Goal: Obtain resource: Download file/media

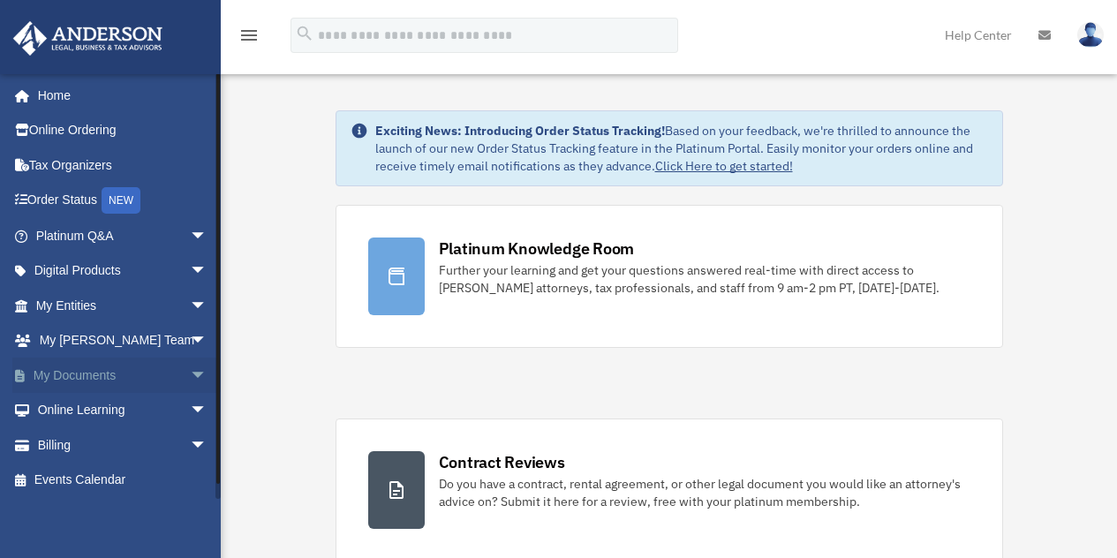
click at [190, 378] on span "arrow_drop_down" at bounding box center [207, 376] width 35 height 36
click at [68, 418] on link "Box" at bounding box center [129, 410] width 209 height 35
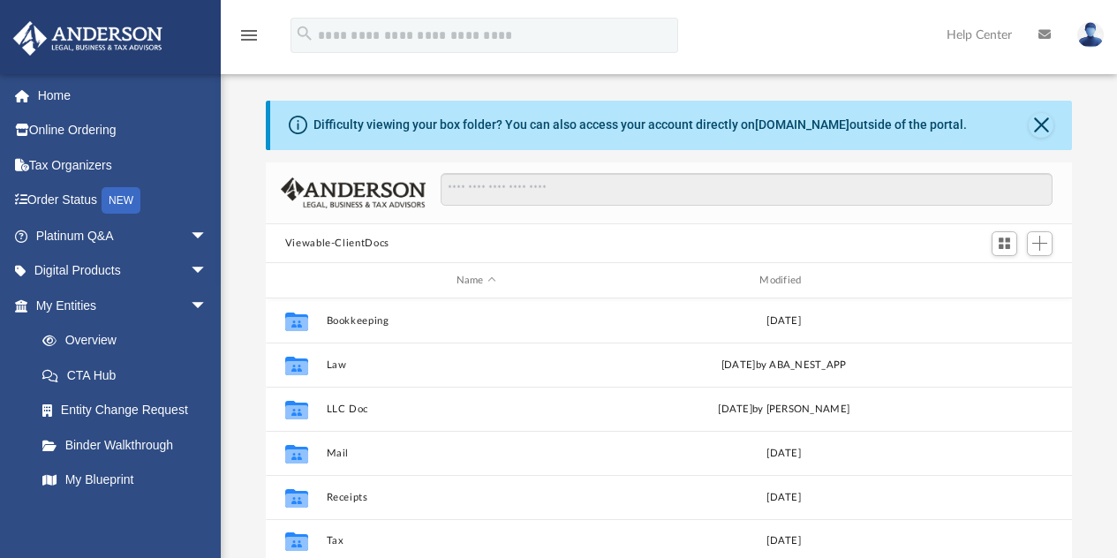
scroll to position [388, 793]
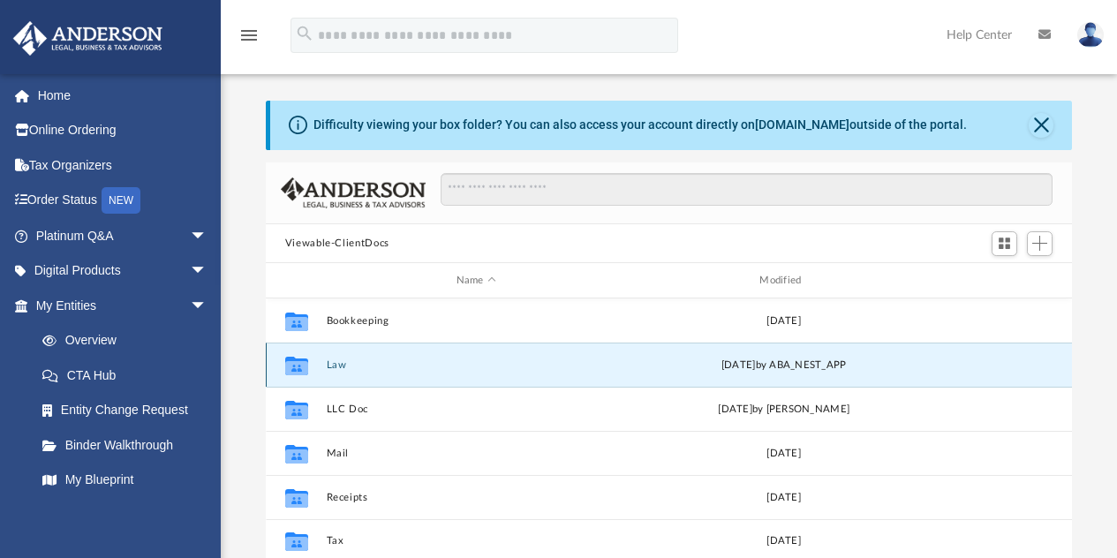
click at [342, 370] on button "Law" at bounding box center [476, 364] width 300 height 11
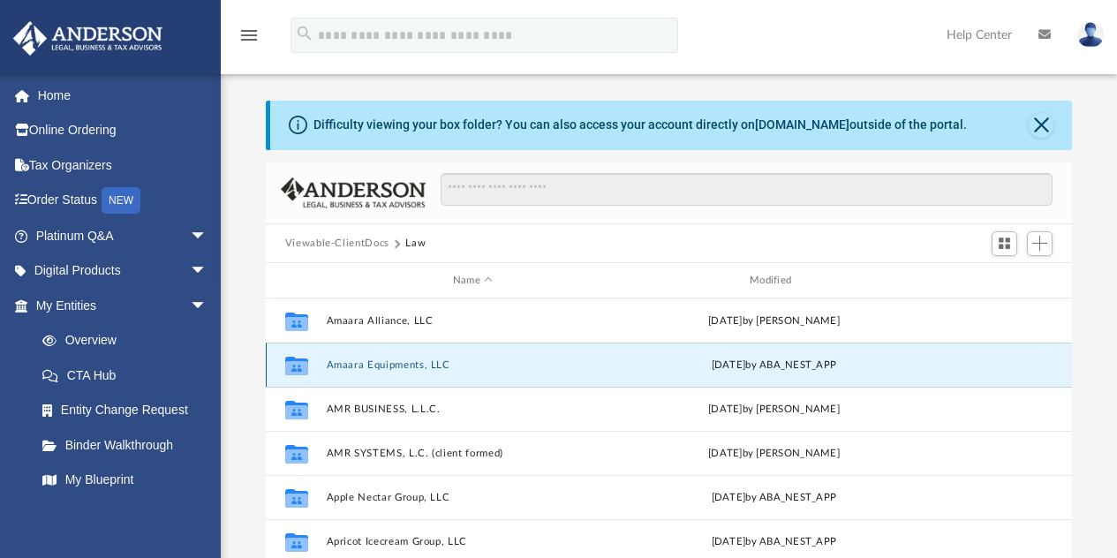
click at [404, 361] on button "Amaara Equipments, LLC" at bounding box center [472, 364] width 293 height 11
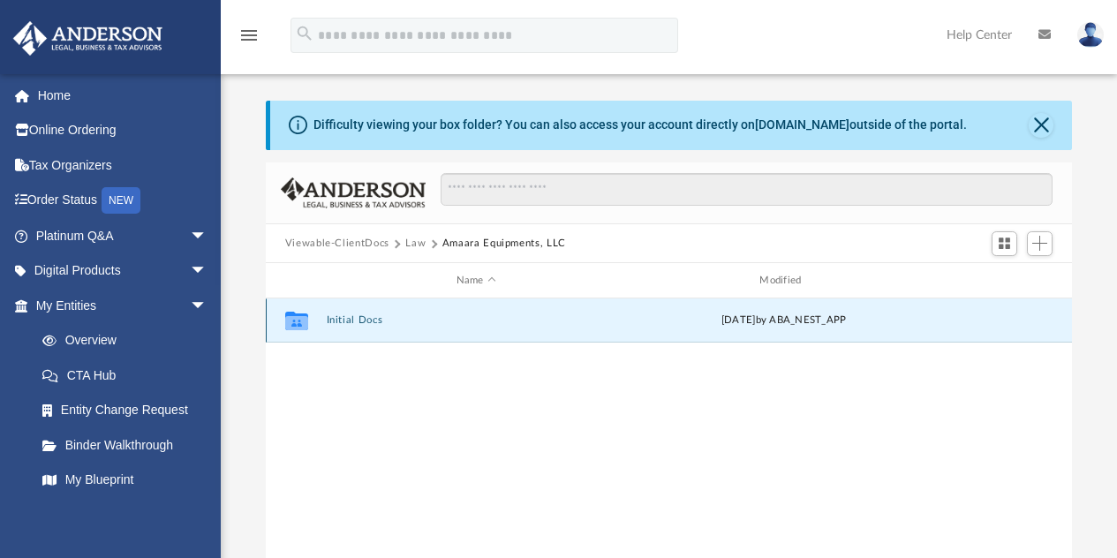
click at [349, 319] on button "Initial Docs" at bounding box center [476, 320] width 300 height 11
click at [344, 319] on button "Amaara Equipments LLC - EIN Notice.pdf" at bounding box center [476, 320] width 300 height 11
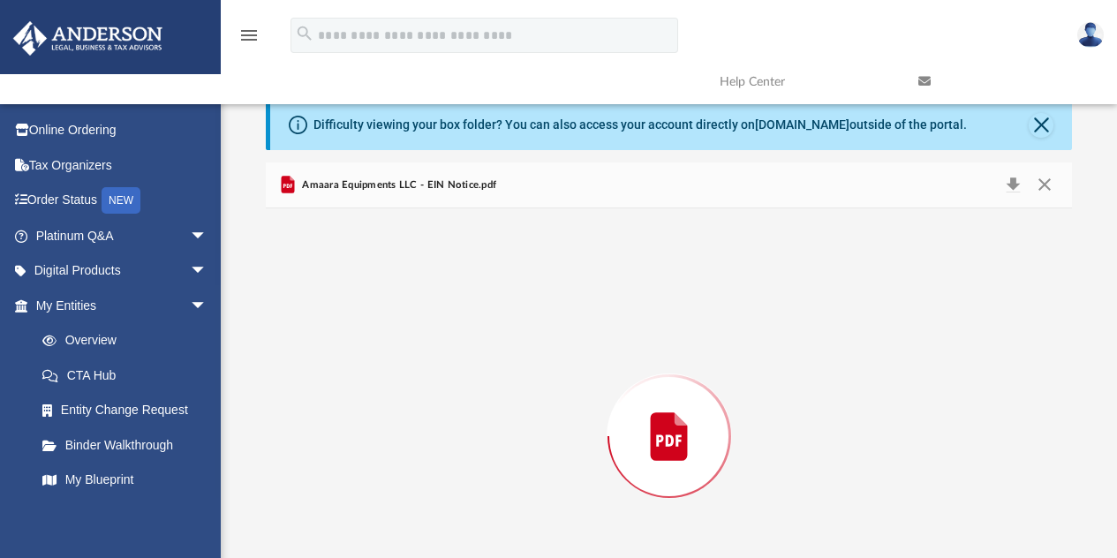
scroll to position [106, 0]
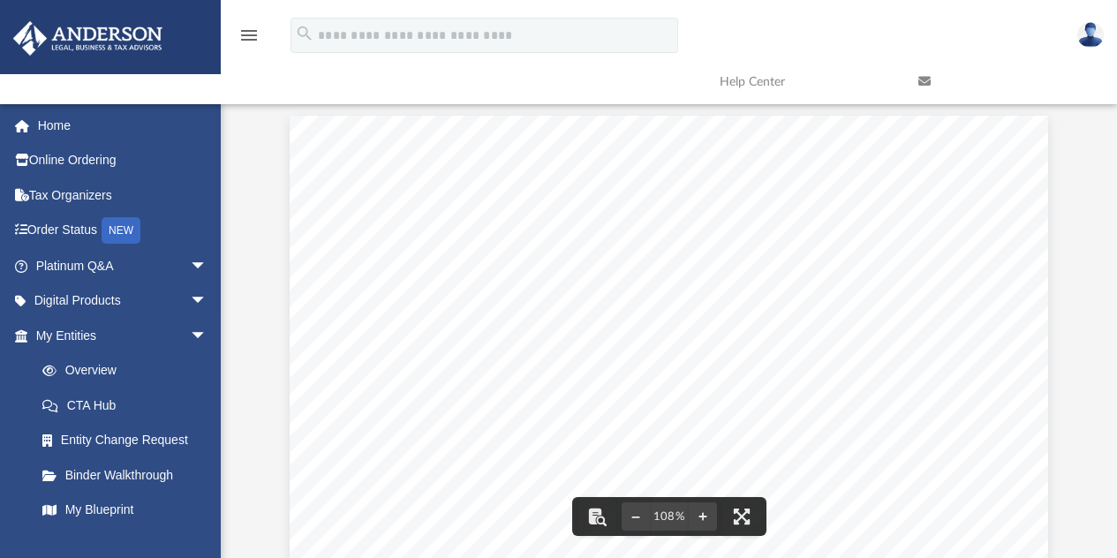
click at [365, 100] on div "menu search Site Menu add amrsystems@ymail.com My Profile Reset Password Logout…" at bounding box center [558, 58] width 1091 height 90
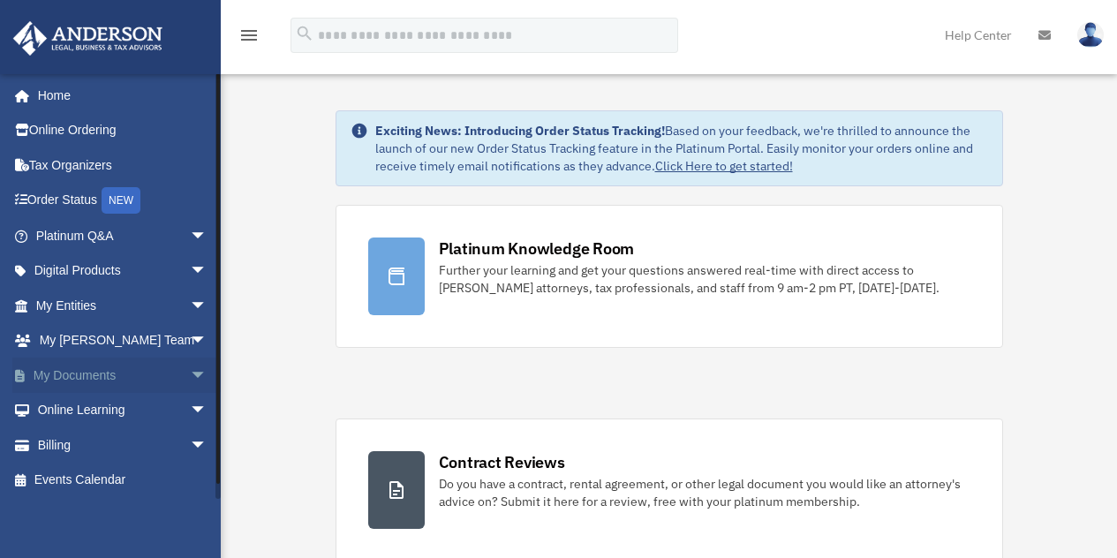
click at [190, 377] on span "arrow_drop_down" at bounding box center [207, 376] width 35 height 36
click at [69, 411] on link "Box" at bounding box center [129, 410] width 209 height 35
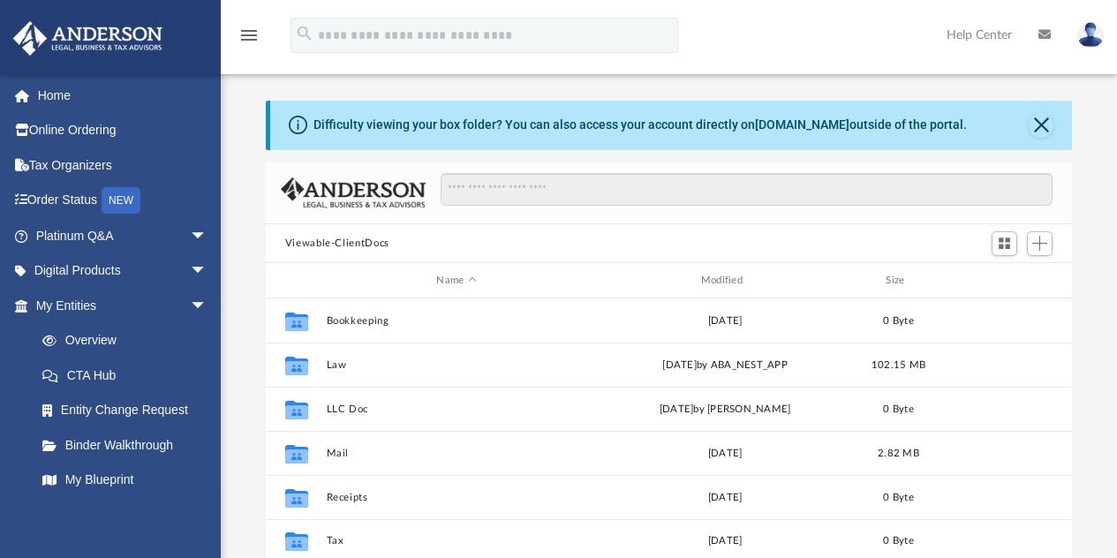
scroll to position [388, 793]
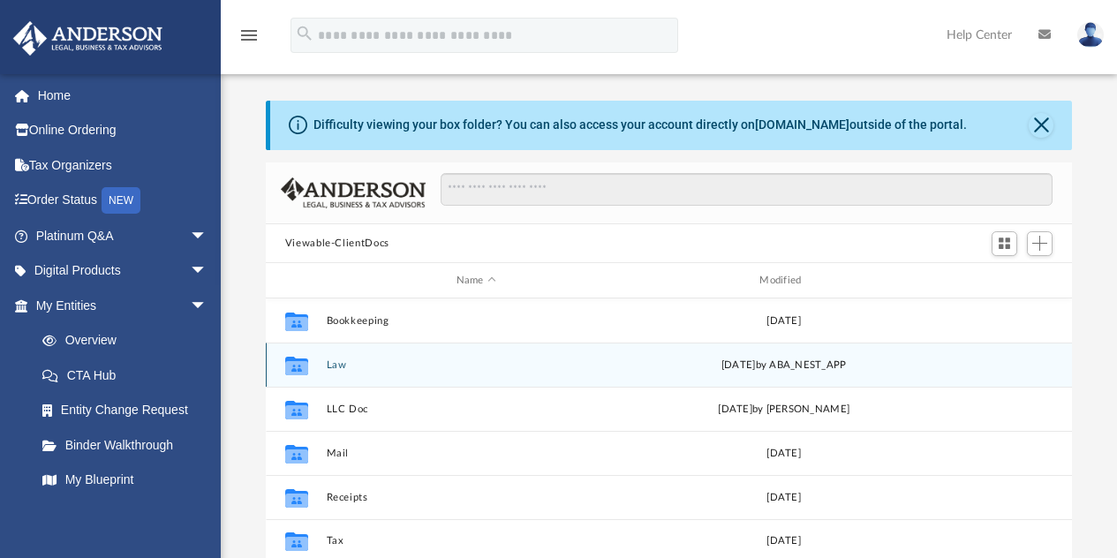
click at [330, 367] on button "Law" at bounding box center [476, 364] width 300 height 11
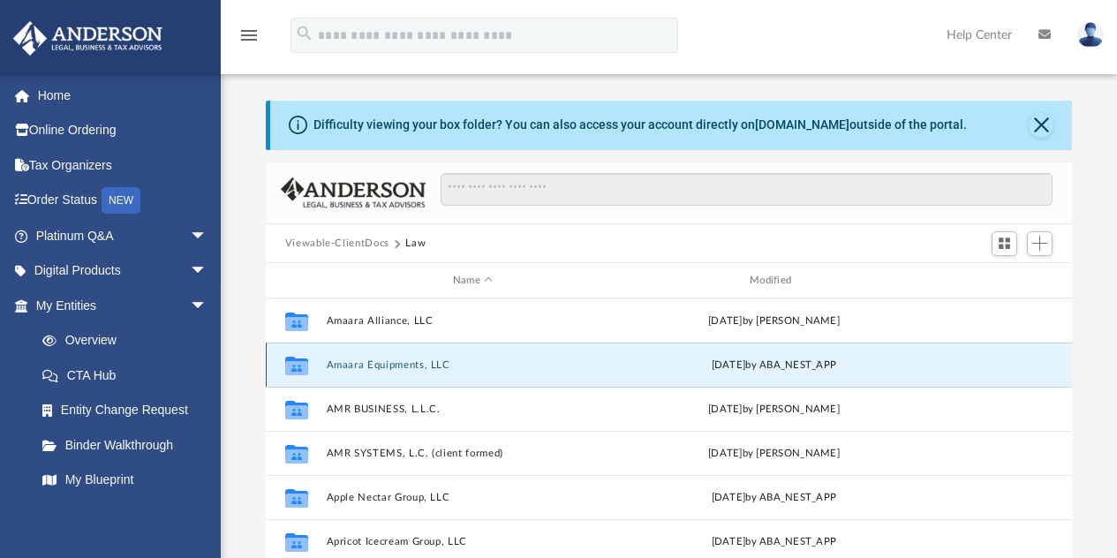
click at [479, 359] on button "Amaara Equipments, LLC" at bounding box center [472, 364] width 293 height 11
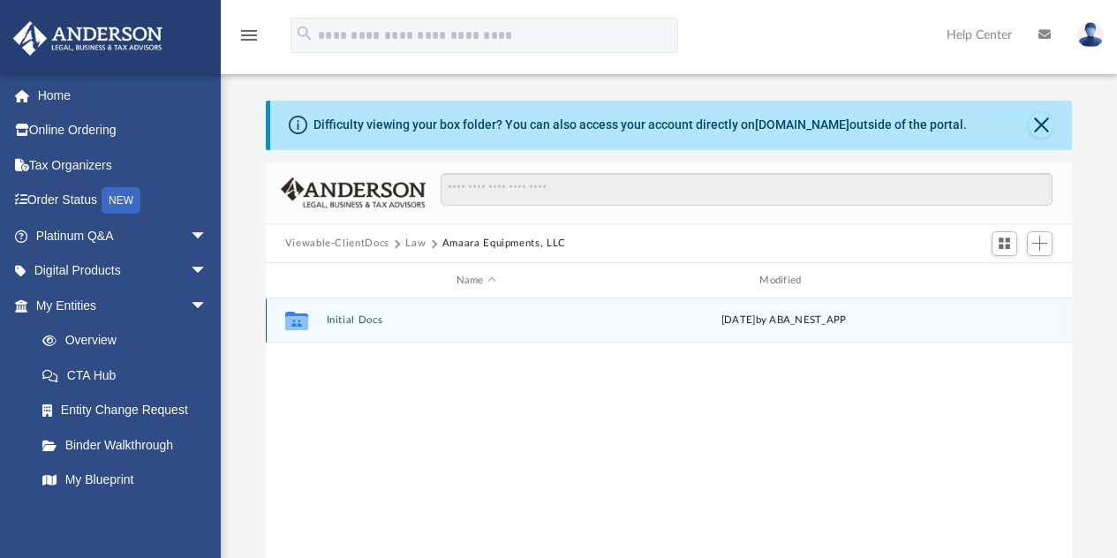
click at [711, 323] on div "Fri Aug 8 2025 by ABA_NEST_APP" at bounding box center [784, 321] width 300 height 16
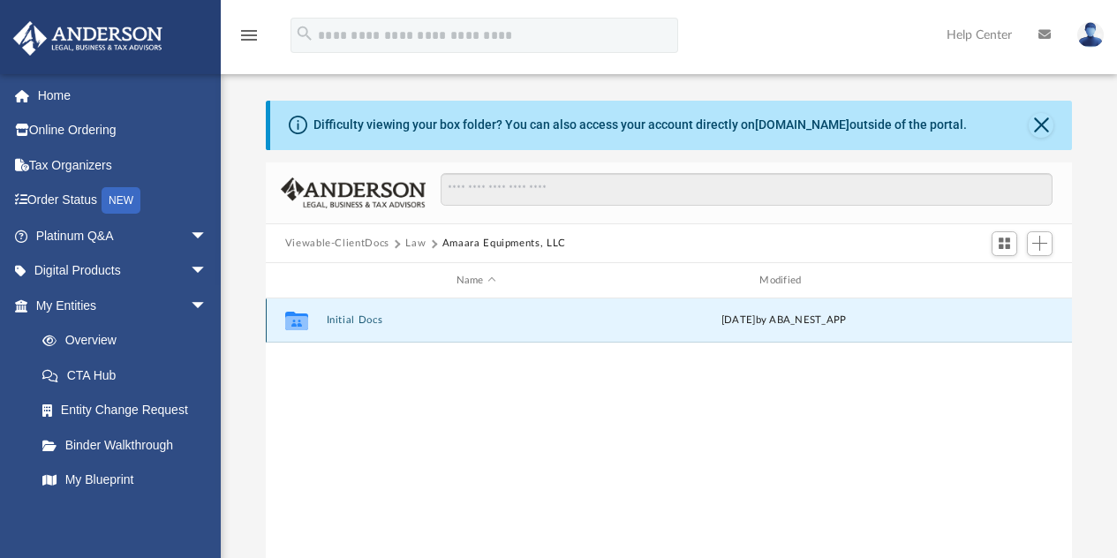
click at [299, 324] on icon "grid" at bounding box center [296, 321] width 23 height 19
click at [358, 325] on button "Initial Docs" at bounding box center [476, 320] width 300 height 11
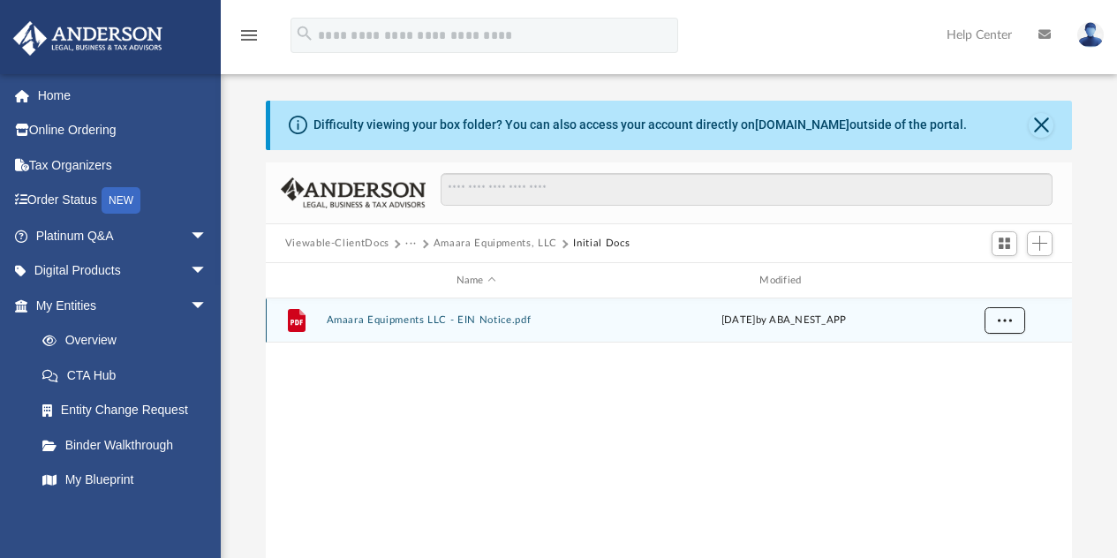
click at [998, 329] on button "More options" at bounding box center [1004, 320] width 41 height 26
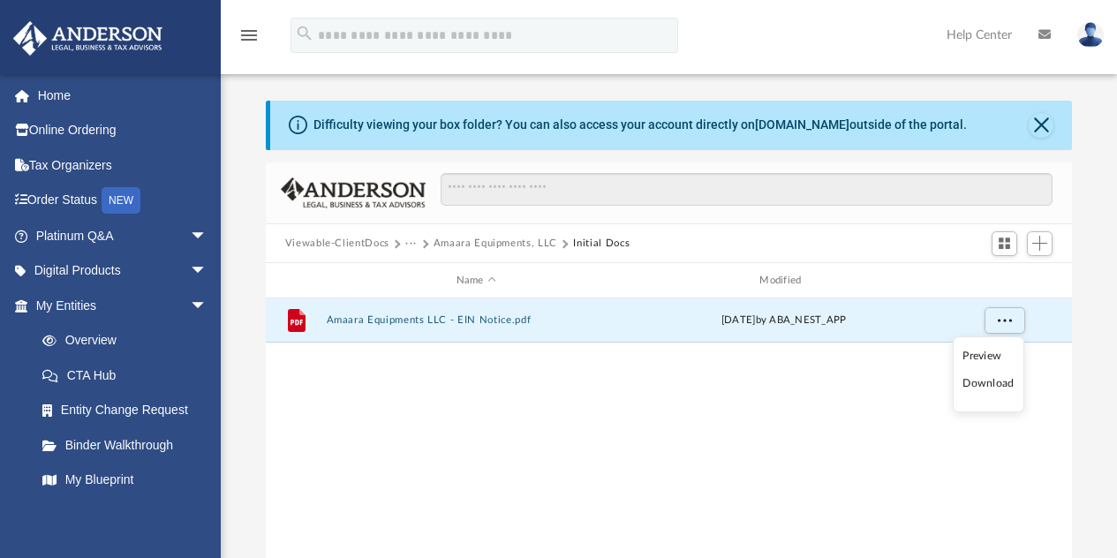
click at [984, 384] on li "Download" at bounding box center [988, 383] width 51 height 19
click at [460, 243] on button "Amaara Equipments, LLC" at bounding box center [496, 244] width 124 height 16
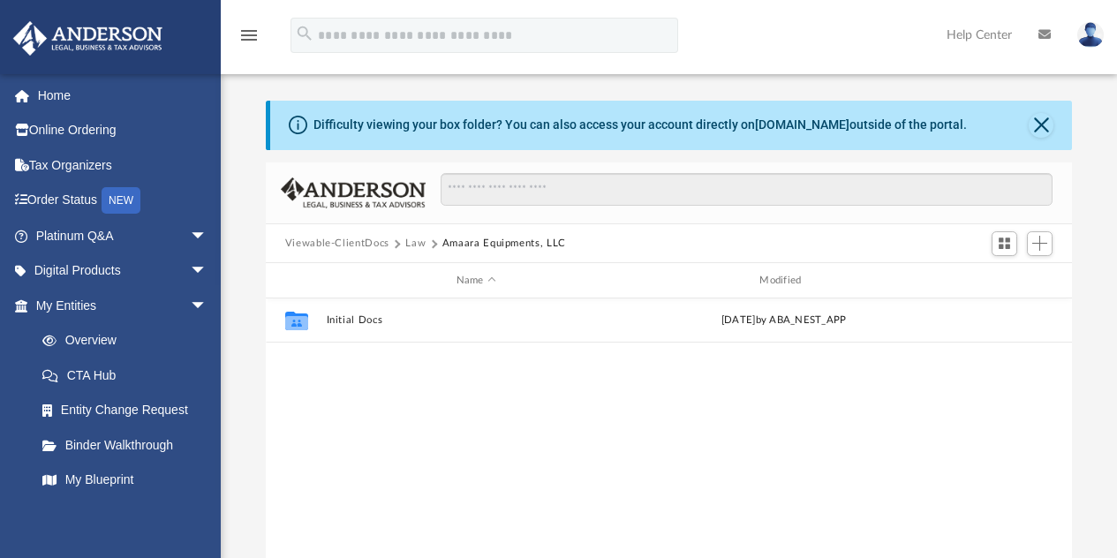
click at [415, 241] on button "Law" at bounding box center [415, 244] width 20 height 16
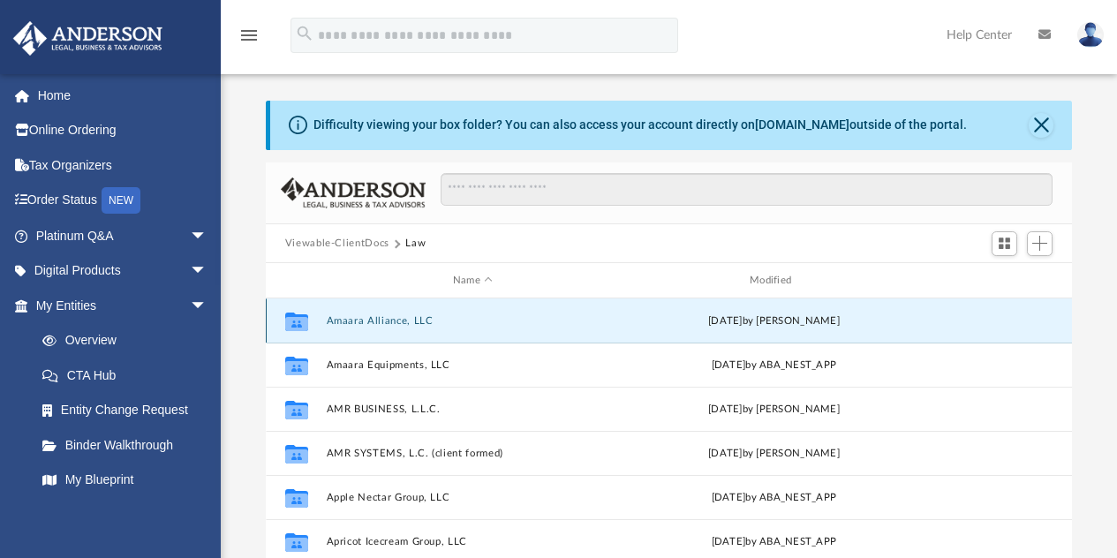
click at [376, 322] on button "Amaara Alliance, LLC" at bounding box center [472, 320] width 293 height 11
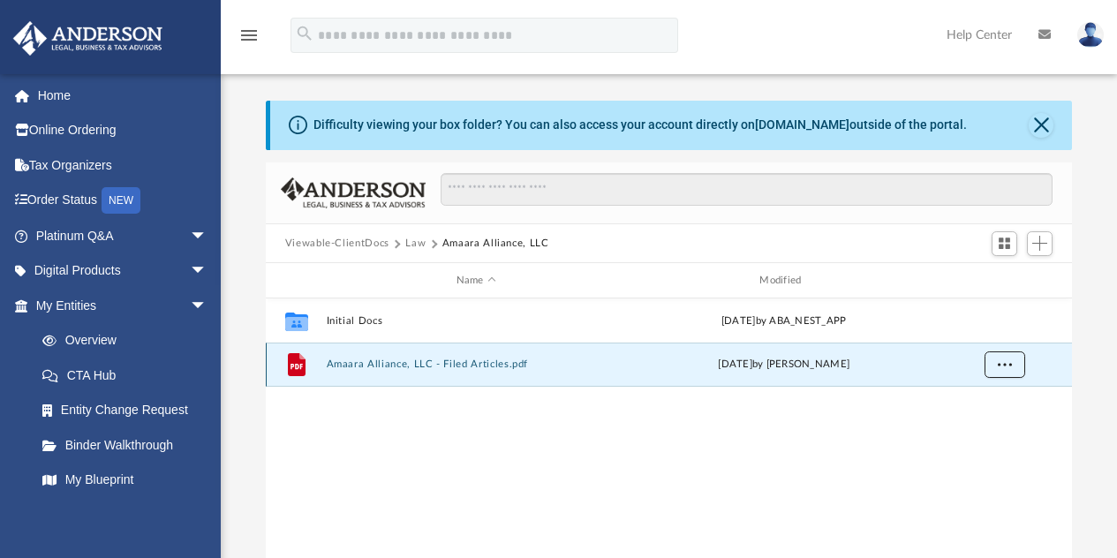
click at [1010, 363] on span "More options" at bounding box center [1004, 364] width 14 height 10
click at [991, 424] on li "Download" at bounding box center [988, 428] width 51 height 19
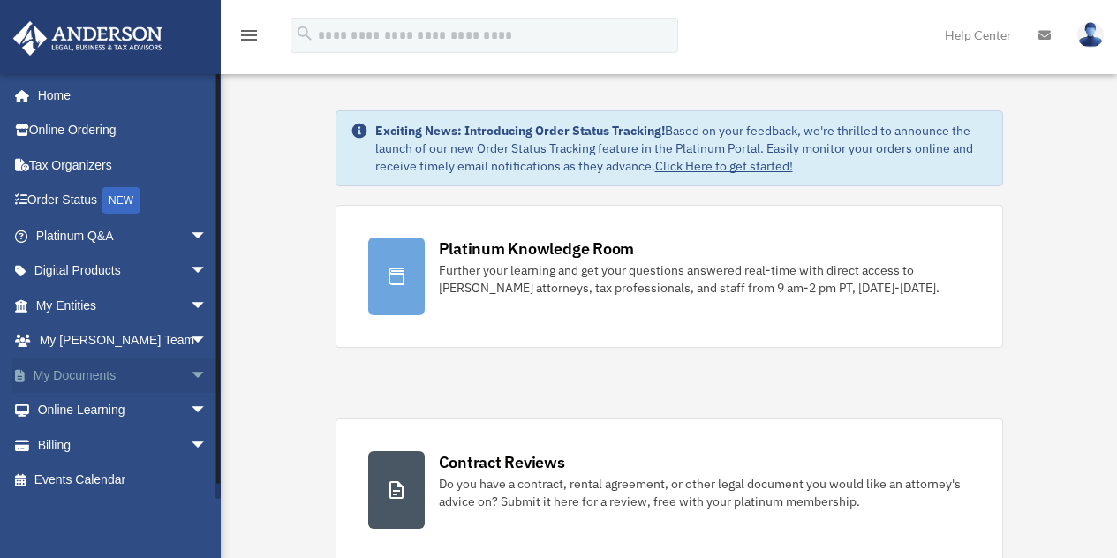
click at [190, 376] on span "arrow_drop_down" at bounding box center [207, 376] width 35 height 36
click at [77, 414] on link "Box" at bounding box center [129, 410] width 209 height 35
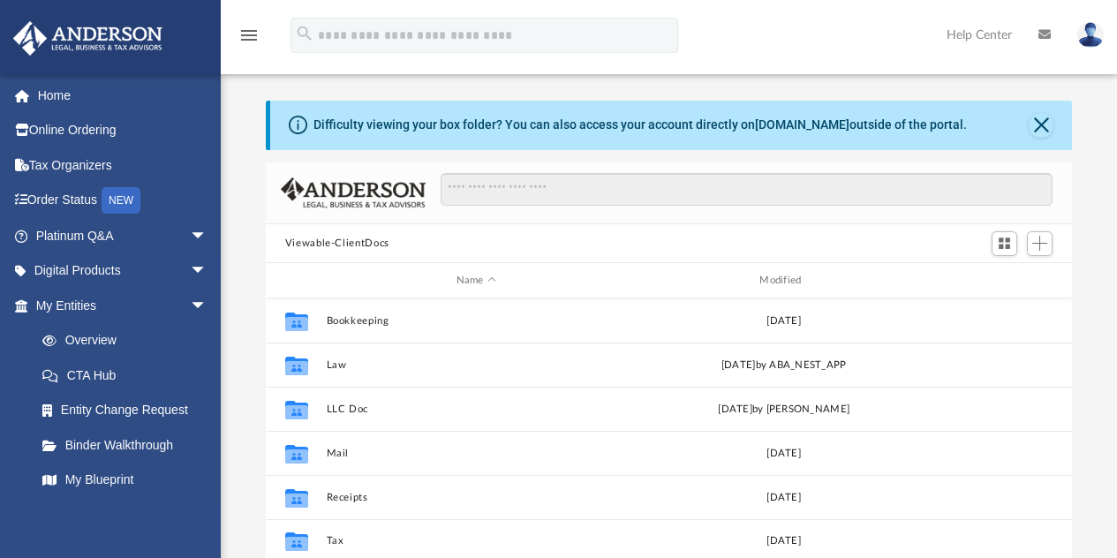
scroll to position [388, 793]
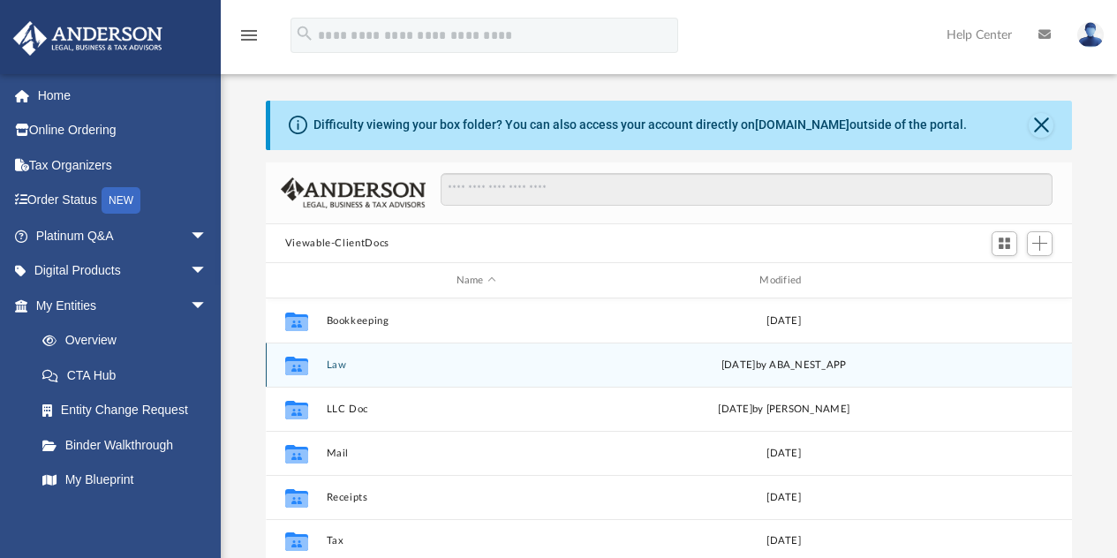
click at [336, 370] on div "Collaborated Folder Law Fri Aug 8 2025 by ABA_NEST_APP" at bounding box center [669, 365] width 807 height 44
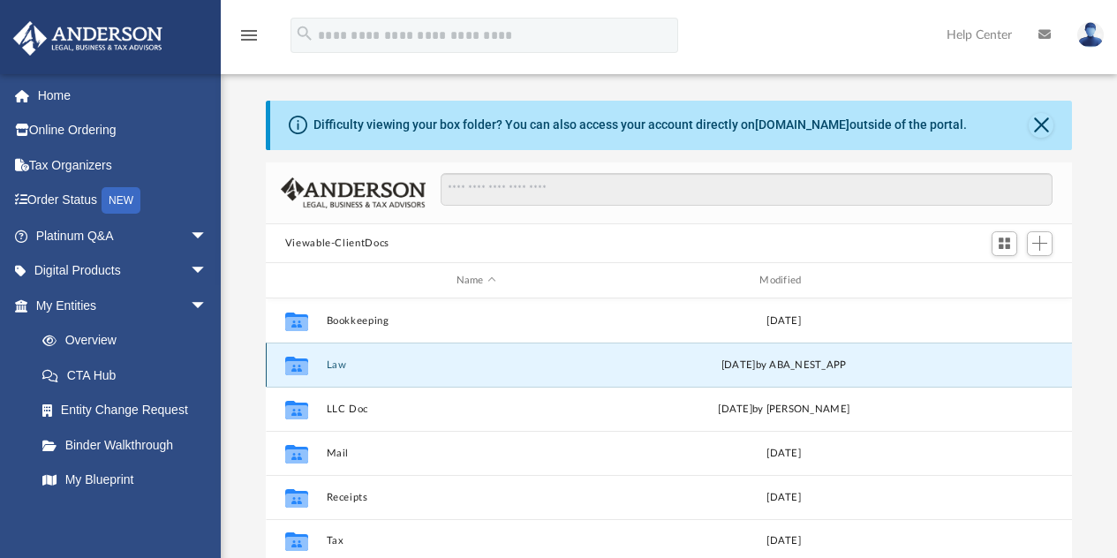
click at [336, 371] on div "Collaborated Folder Law Fri Aug 8 2025 by ABA_NEST_APP" at bounding box center [669, 365] width 807 height 44
click at [344, 364] on button "Law" at bounding box center [476, 364] width 300 height 11
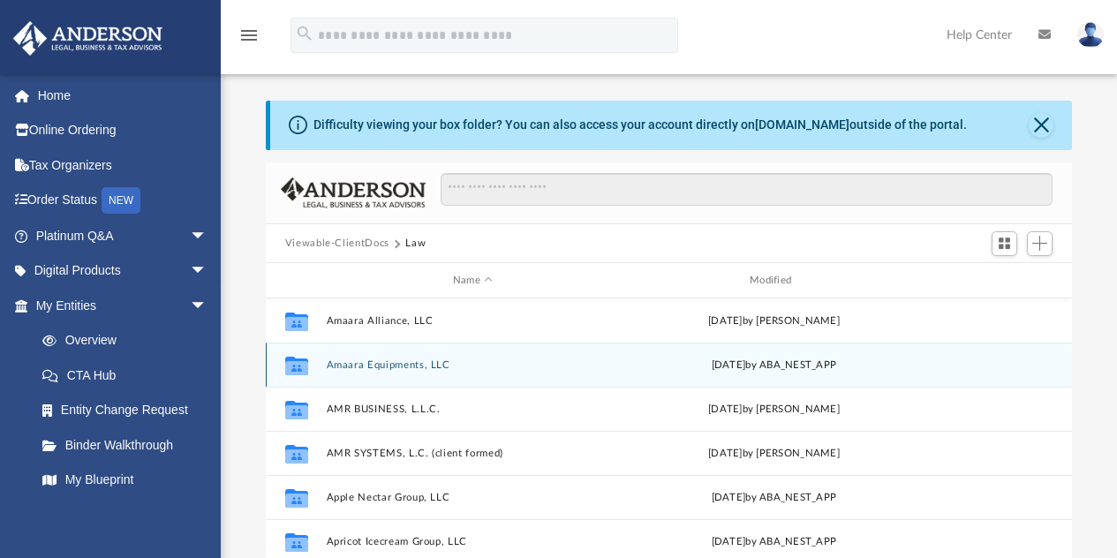
click at [393, 365] on button "Amaara Equipments, LLC" at bounding box center [472, 364] width 293 height 11
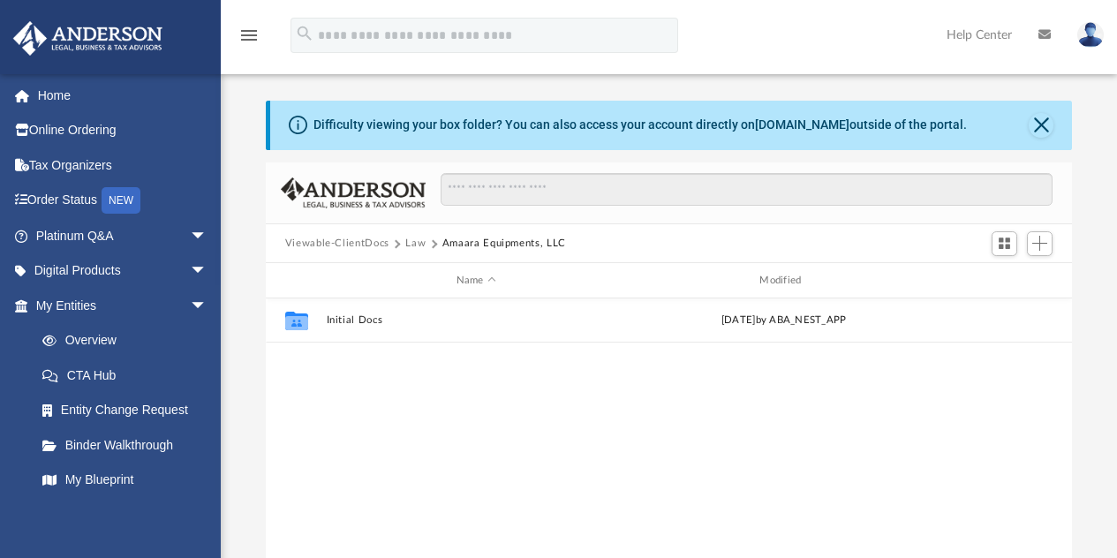
click at [423, 243] on button "Law" at bounding box center [415, 244] width 20 height 16
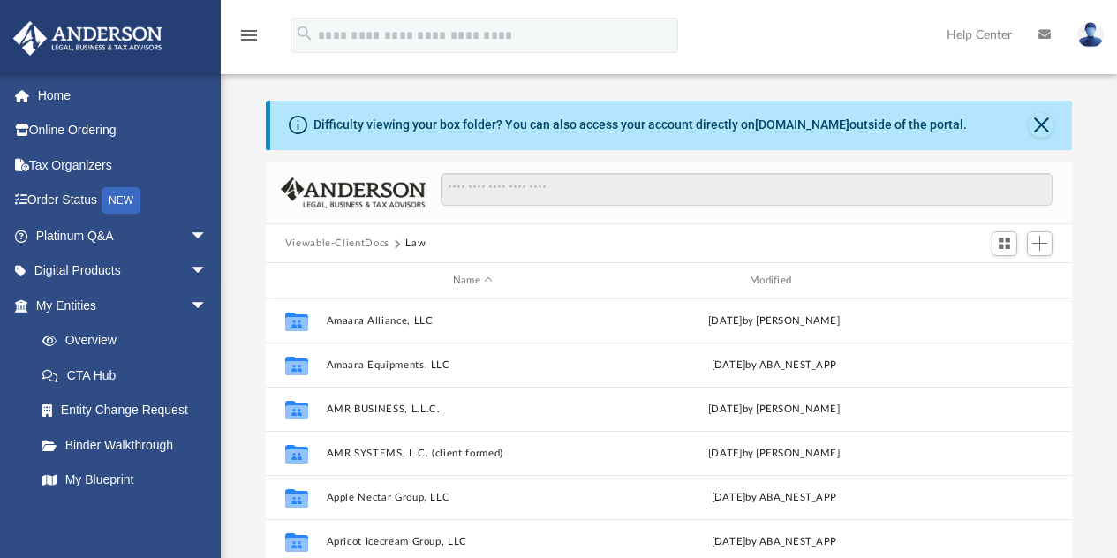
click at [423, 243] on button "Law" at bounding box center [415, 244] width 20 height 16
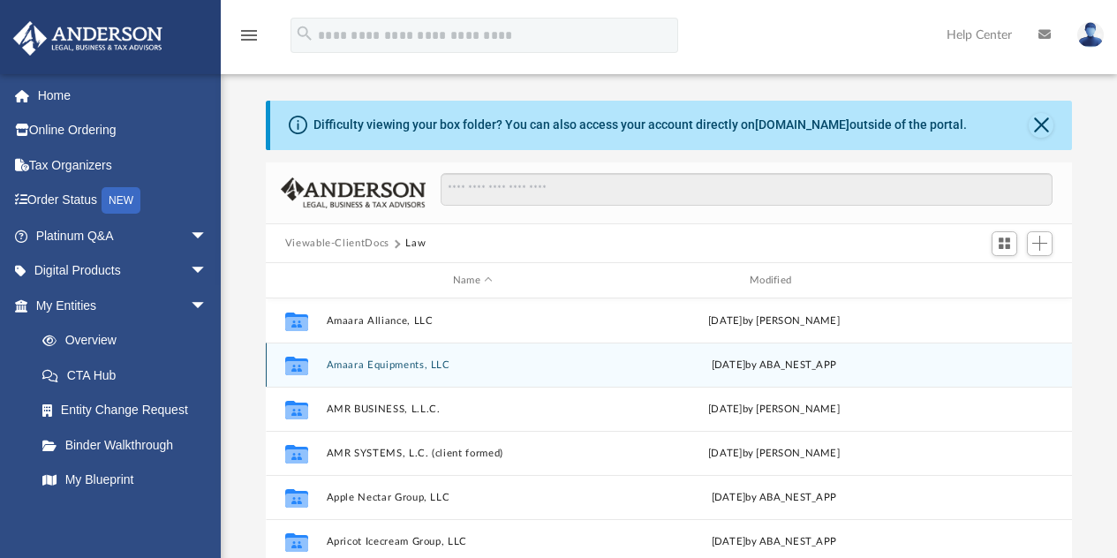
click at [386, 361] on button "Amaara Equipments, LLC" at bounding box center [472, 364] width 293 height 11
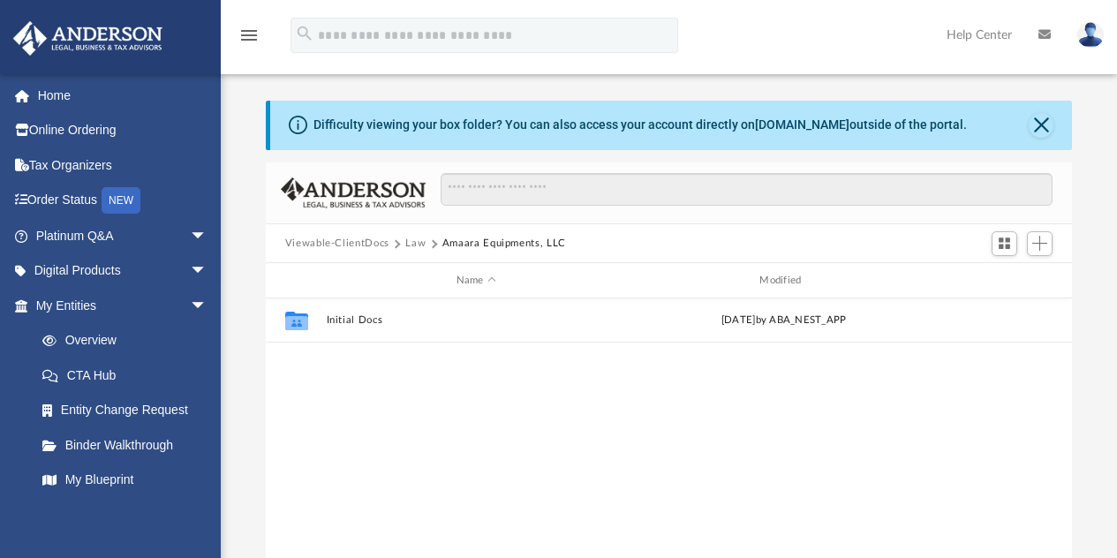
click at [411, 244] on button "Law" at bounding box center [415, 244] width 20 height 16
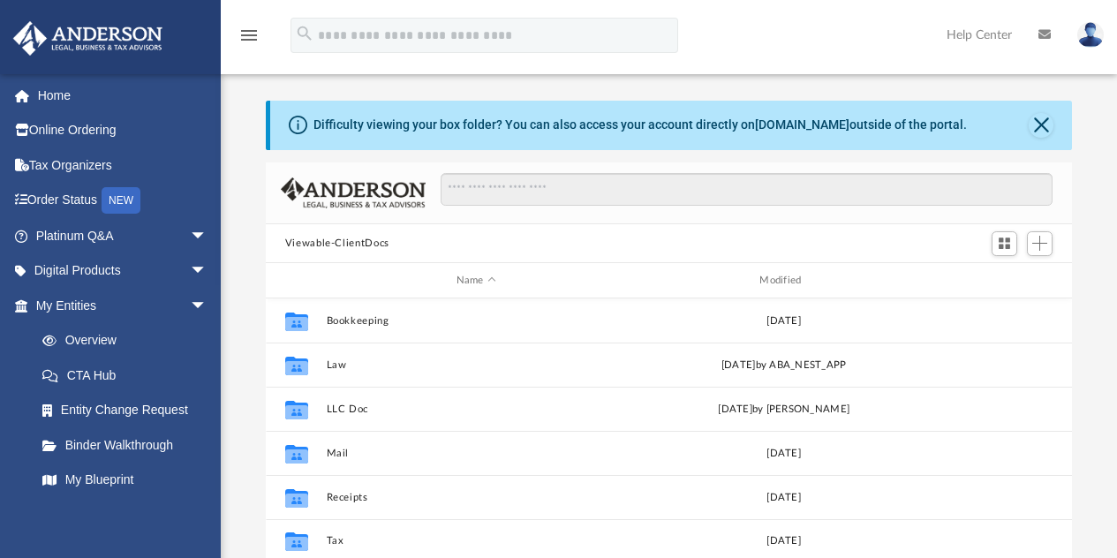
scroll to position [388, 793]
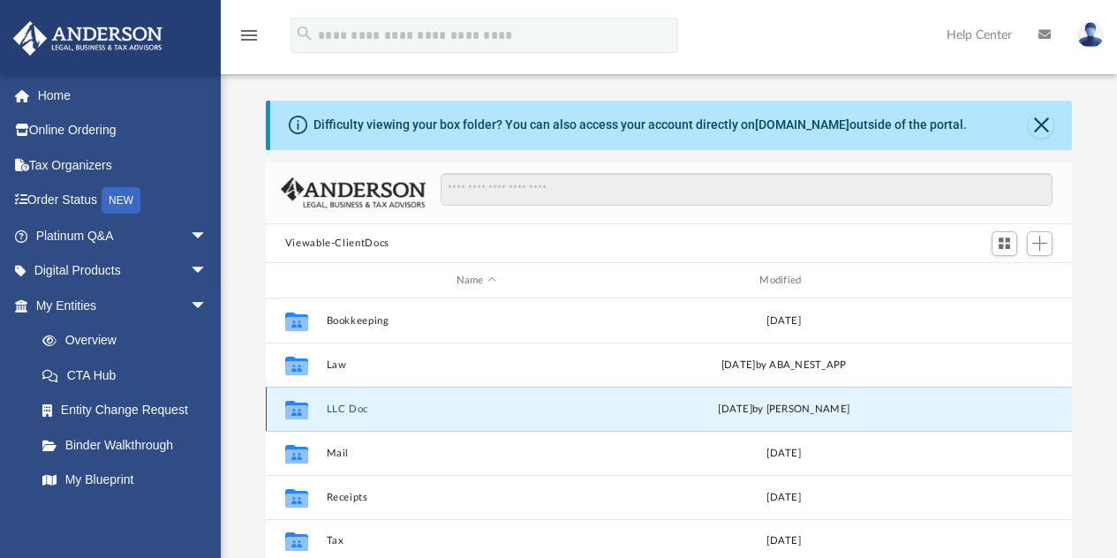
click at [335, 409] on button "LLC Doc" at bounding box center [476, 409] width 300 height 11
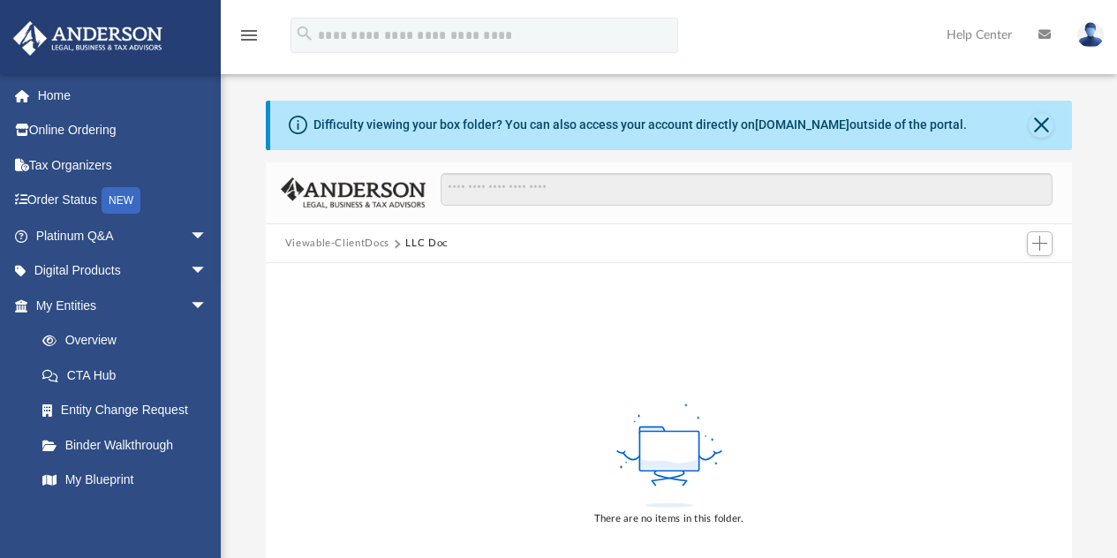
click at [362, 238] on button "Viewable-ClientDocs" at bounding box center [337, 244] width 104 height 16
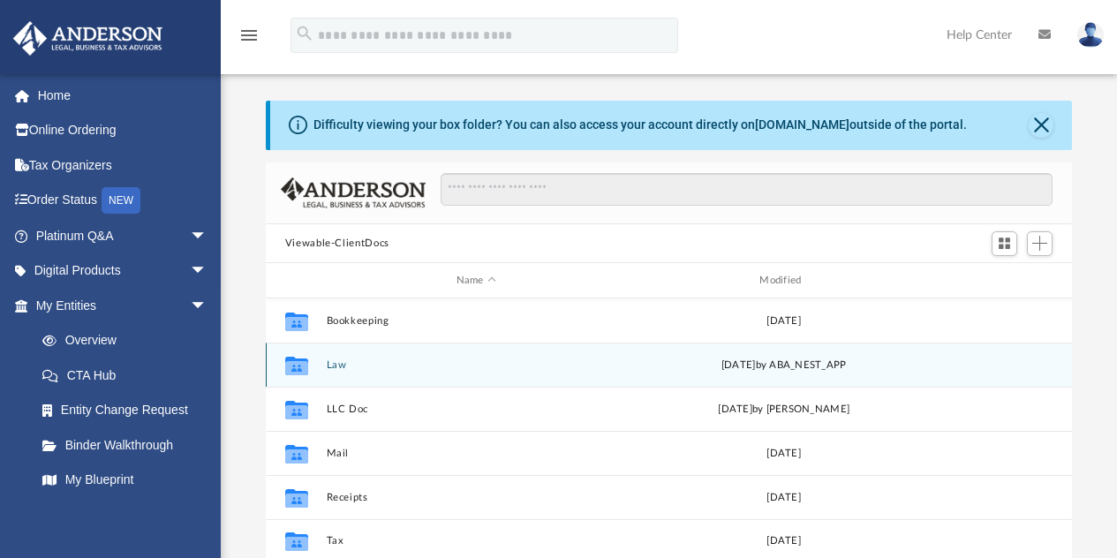
click at [340, 362] on button "Law" at bounding box center [476, 364] width 300 height 11
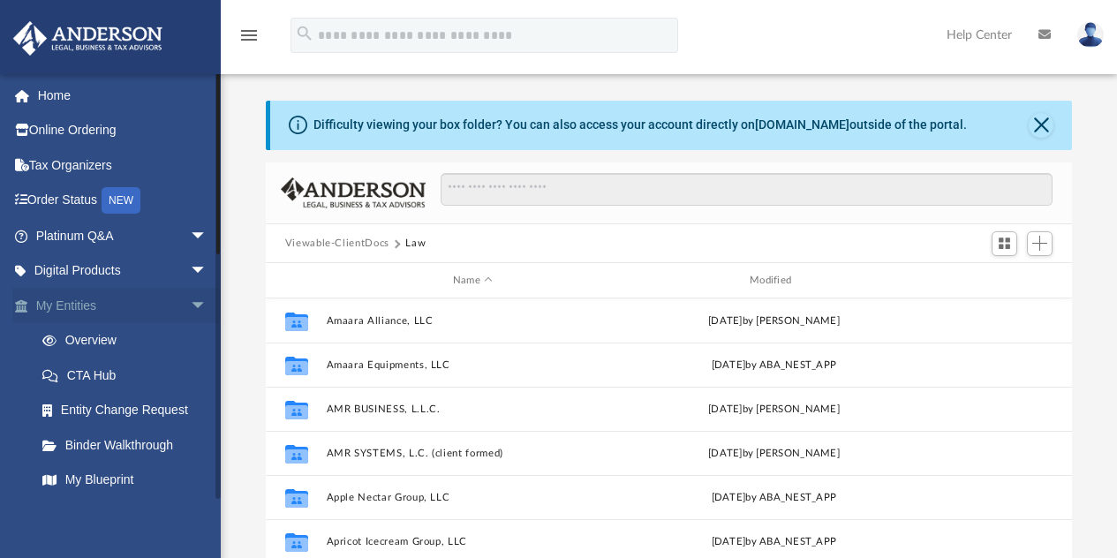
click at [73, 314] on link "My Entities arrow_drop_down" at bounding box center [123, 305] width 222 height 35
click at [85, 337] on link "Overview" at bounding box center [129, 340] width 209 height 35
click at [83, 198] on link "Order Status NEW" at bounding box center [123, 201] width 222 height 36
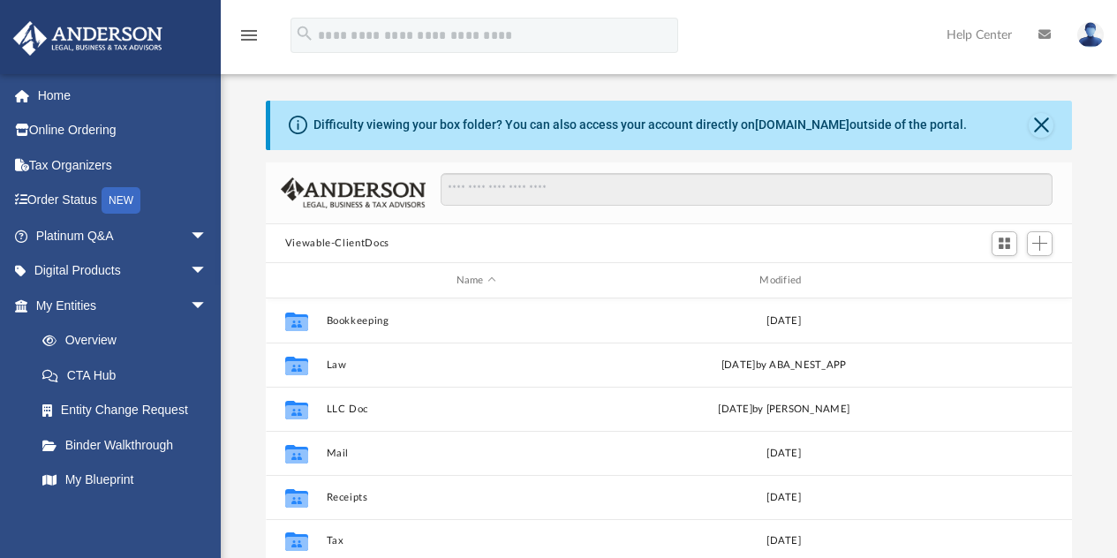
scroll to position [388, 793]
click at [190, 304] on span "arrow_drop_down" at bounding box center [207, 306] width 35 height 36
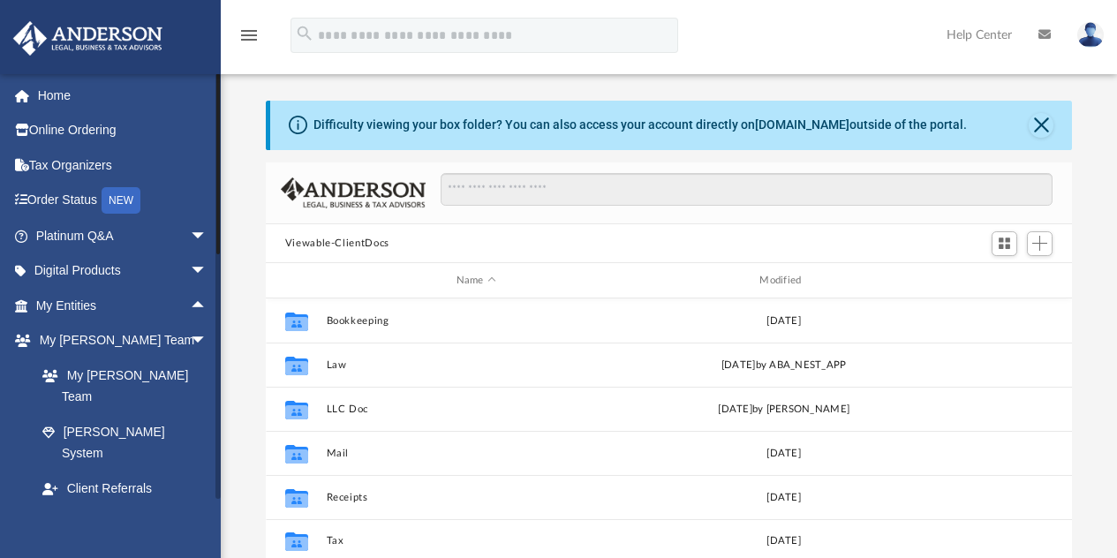
click at [190, 506] on span "arrow_drop_down" at bounding box center [207, 524] width 35 height 36
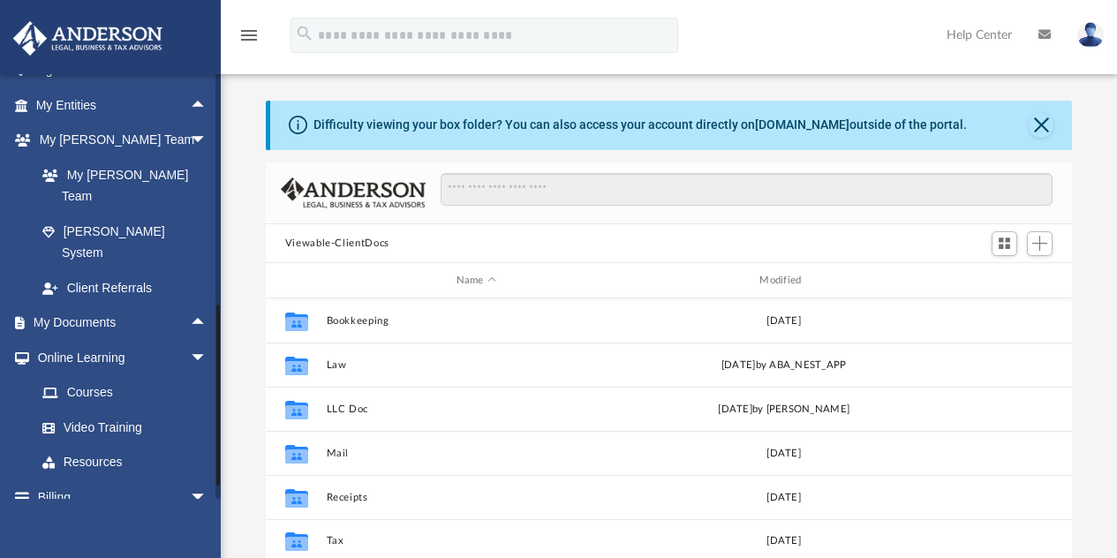
scroll to position [211, 0]
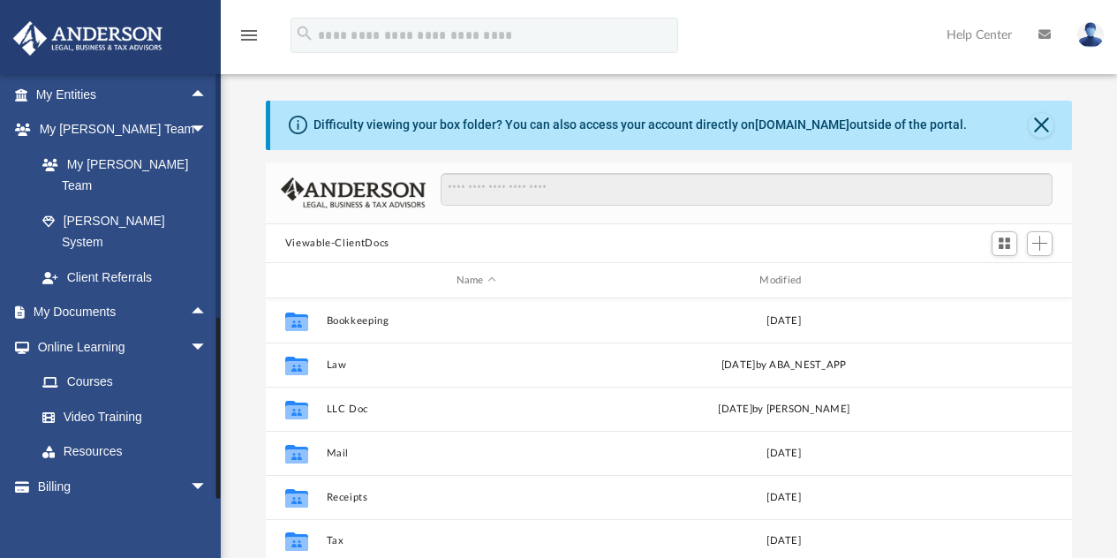
drag, startPoint x: 217, startPoint y: 115, endPoint x: 248, endPoint y: 417, distance: 303.6
click at [248, 417] on div "App [EMAIL_ADDRESS][DOMAIN_NAME] Sign Out [EMAIL_ADDRESS][DOMAIN_NAME] Home Onl…" at bounding box center [558, 355] width 1117 height 620
click at [190, 295] on span "arrow_drop_up" at bounding box center [207, 313] width 35 height 36
click at [66, 329] on link "Box" at bounding box center [129, 346] width 209 height 35
